Goal: Transaction & Acquisition: Subscribe to service/newsletter

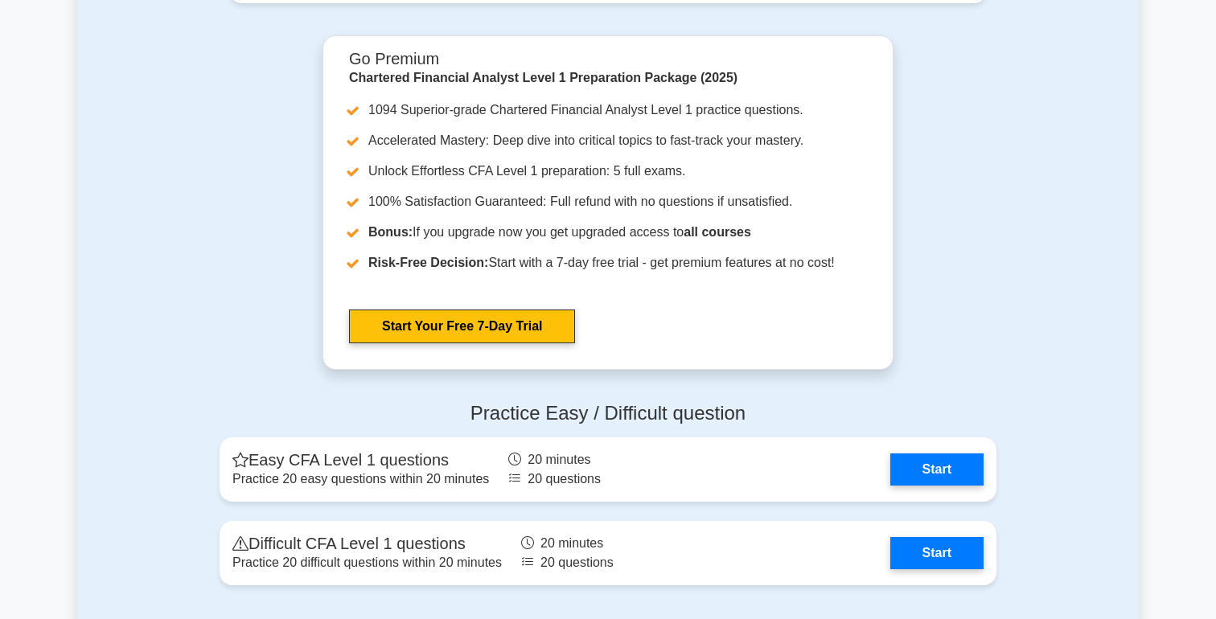
scroll to position [1704, 0]
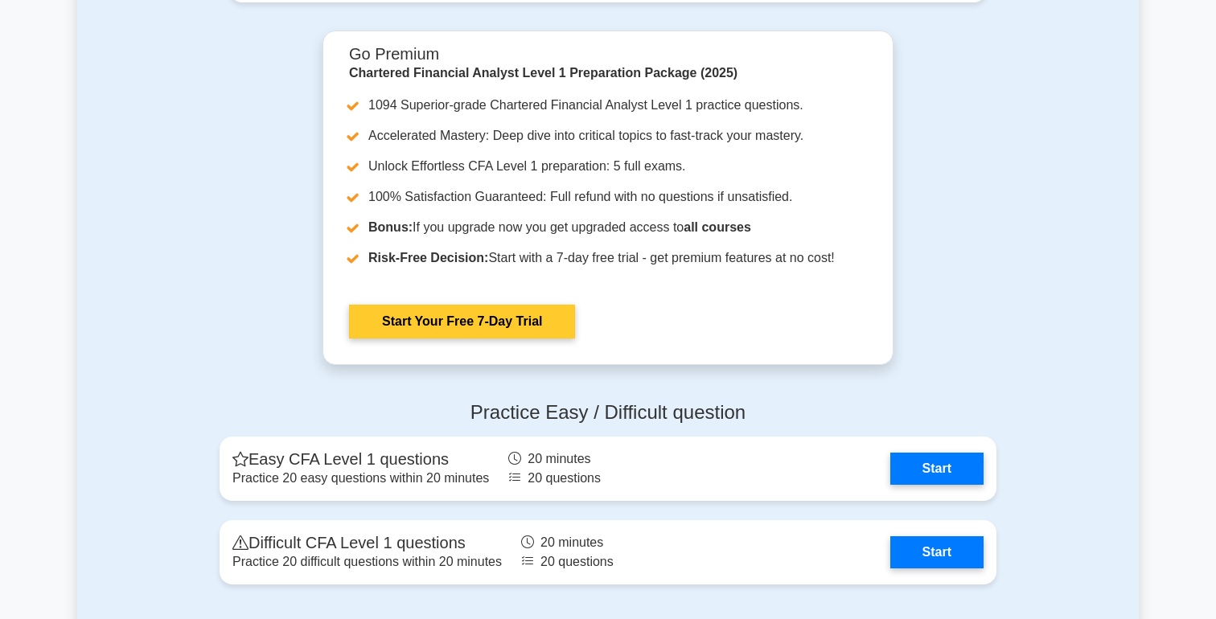
click at [480, 315] on link "Start Your Free 7-Day Trial" at bounding box center [462, 322] width 226 height 34
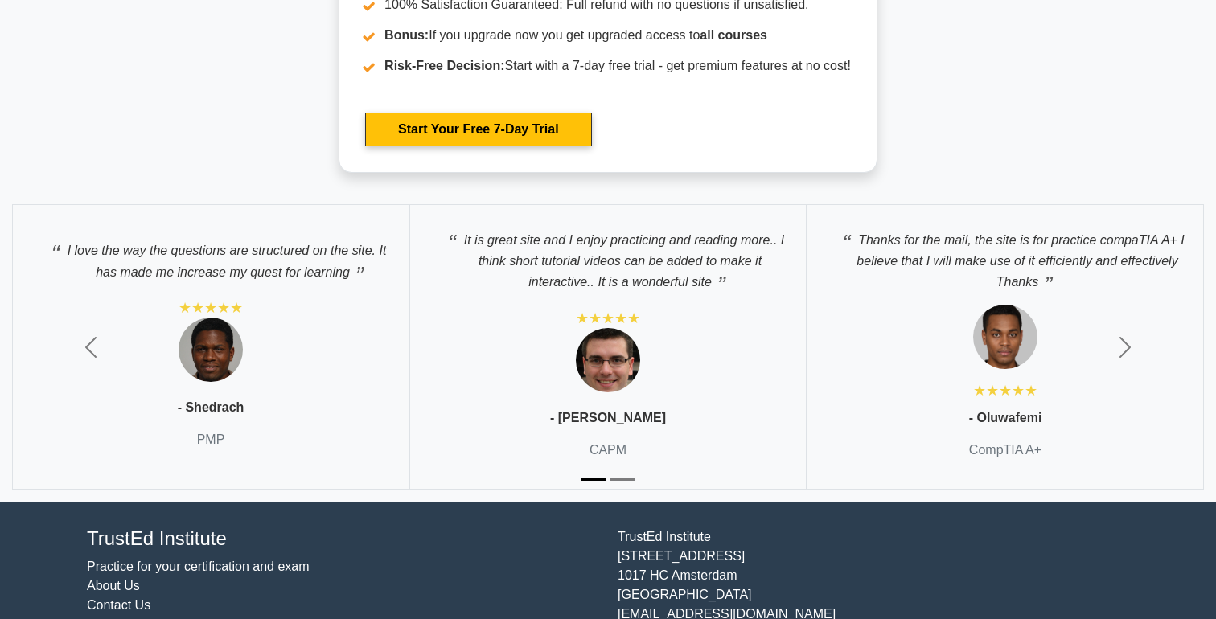
scroll to position [3063, 0]
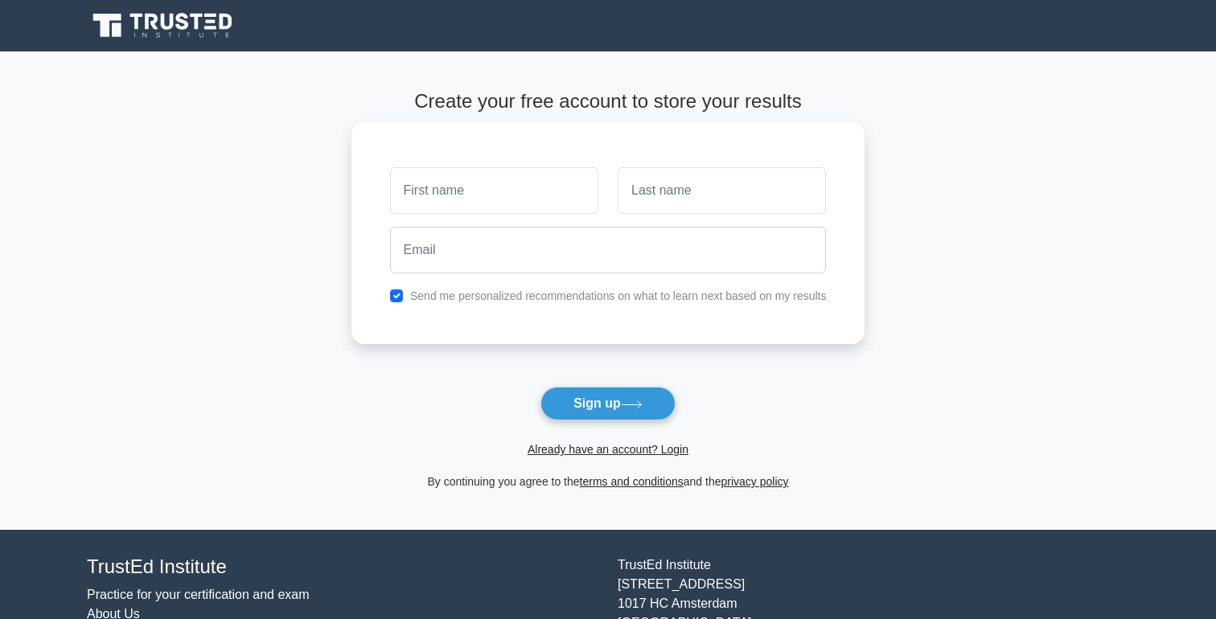
click at [514, 204] on input "text" at bounding box center [494, 190] width 208 height 47
click at [696, 204] on input "text" at bounding box center [722, 190] width 208 height 47
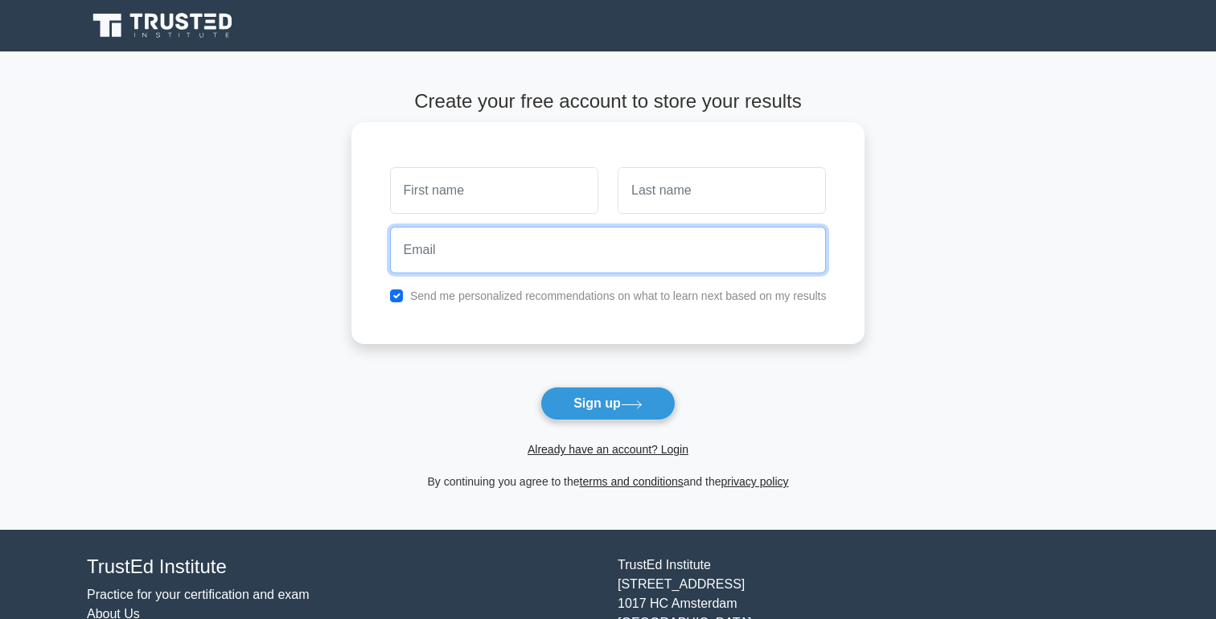
click at [694, 270] on input "email" at bounding box center [608, 250] width 437 height 47
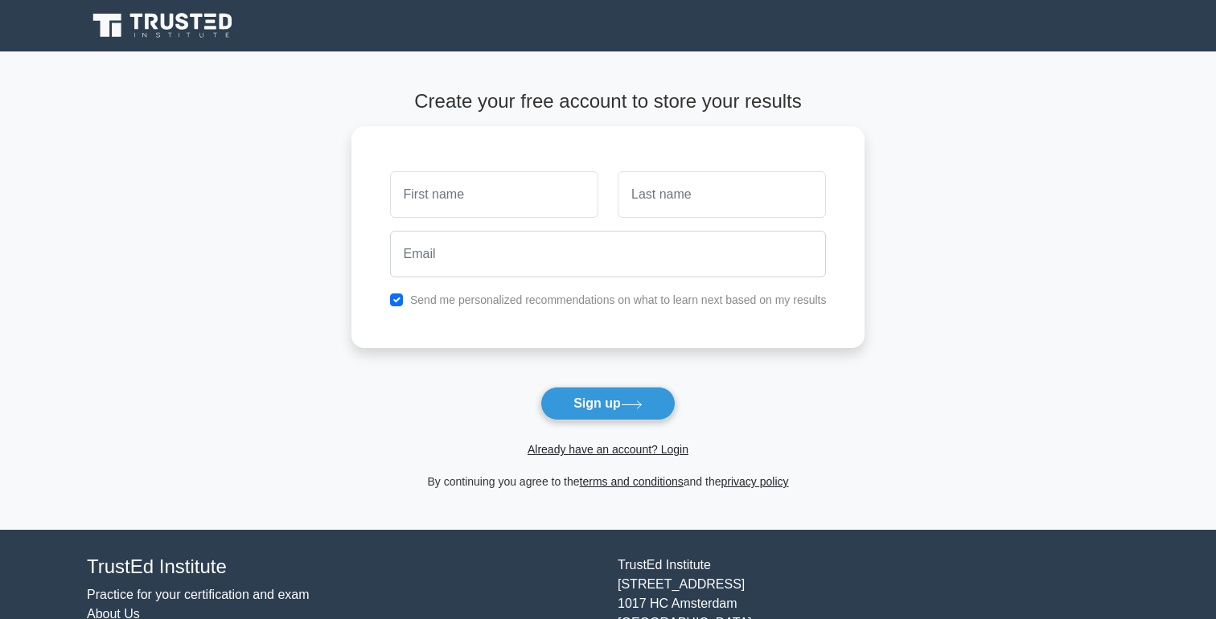
click at [727, 444] on span "Already have an account? Login" at bounding box center [608, 449] width 501 height 19
